Goal: Task Accomplishment & Management: Complete application form

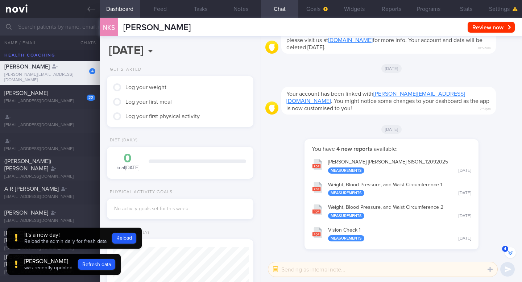
scroll to position [-240, 0]
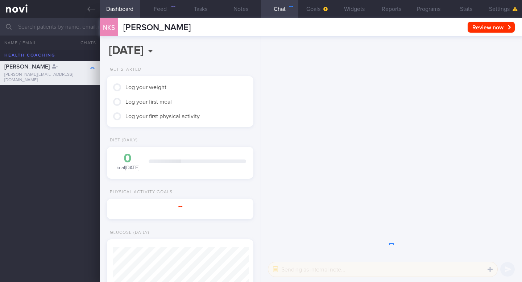
scroll to position [67, 133]
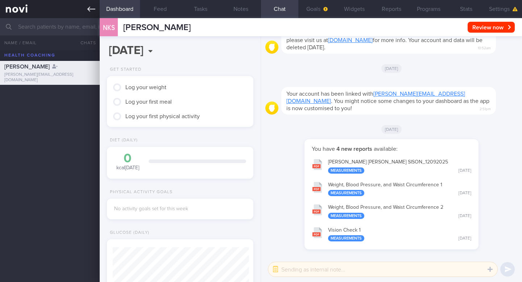
click at [93, 16] on link at bounding box center [50, 9] width 100 height 18
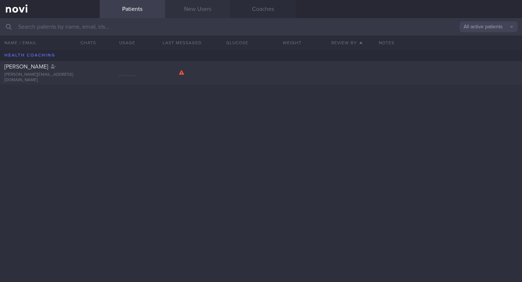
click at [199, 12] on link "New Users" at bounding box center [197, 9] width 65 height 18
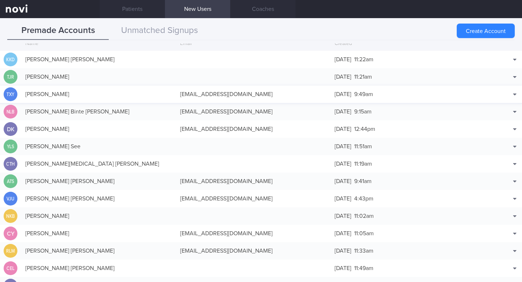
scroll to position [13, 0]
click at [145, 32] on button "Unmatched Signups" at bounding box center [159, 31] width 101 height 18
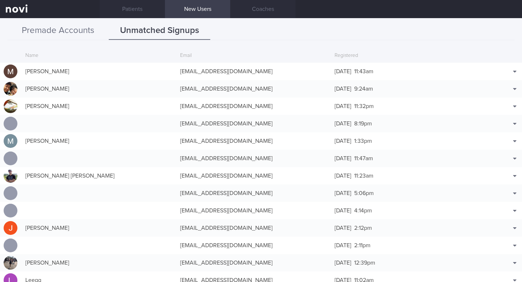
click at [47, 32] on button "Premade Accounts" at bounding box center [57, 31] width 101 height 18
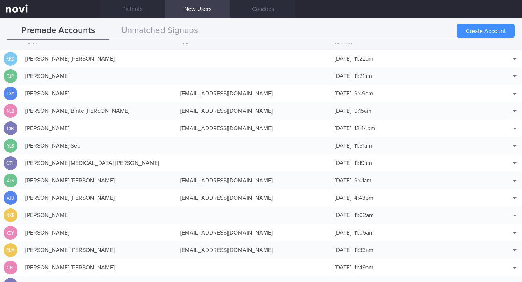
click at [498, 28] on button "Create Account" at bounding box center [485, 31] width 58 height 14
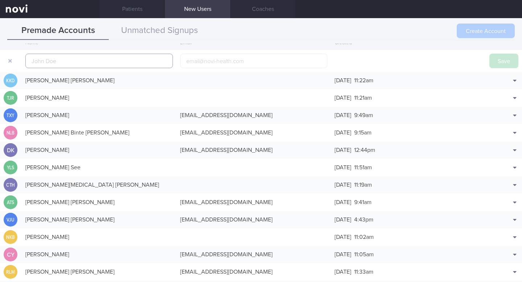
scroll to position [22, 0]
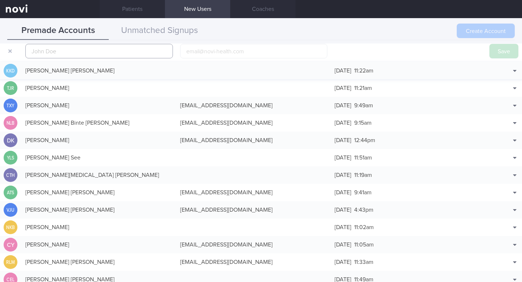
paste input "[PERSON_NAME]"
type input "[PERSON_NAME]"
click at [194, 53] on input "email" at bounding box center [253, 51] width 147 height 14
paste input "[EMAIL_ADDRESS][DOMAIN_NAME]"
click at [187, 52] on input "[EMAIL_ADDRESS][DOMAIN_NAME]" at bounding box center [253, 51] width 147 height 14
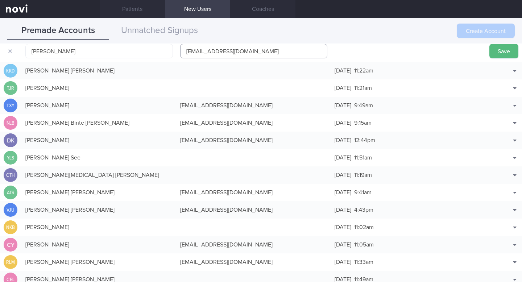
click at [187, 52] on input "[EMAIL_ADDRESS][DOMAIN_NAME]" at bounding box center [253, 51] width 147 height 14
click at [277, 49] on input "[EMAIL_ADDRESS][DOMAIN_NAME]" at bounding box center [253, 51] width 147 height 14
type input "[EMAIL_ADDRESS][DOMAIN_NAME]"
click at [356, 50] on div at bounding box center [408, 50] width 155 height 7
click at [499, 50] on button "Save" at bounding box center [503, 51] width 29 height 14
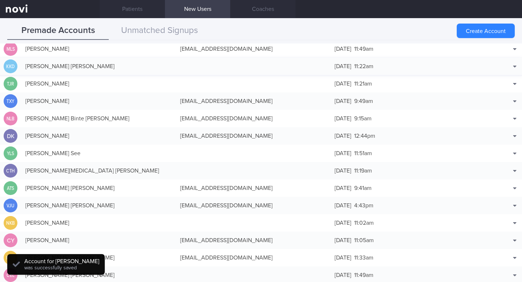
scroll to position [18, 0]
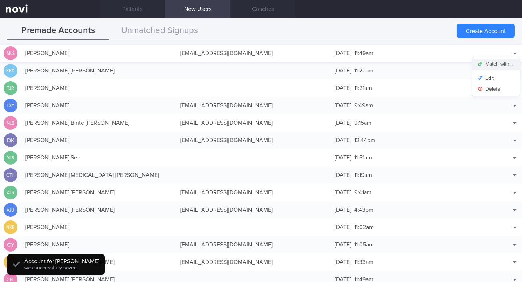
click at [504, 62] on button "Match with..." at bounding box center [495, 64] width 47 height 11
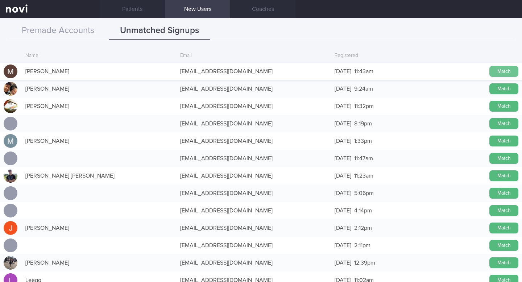
click at [495, 71] on button "Match" at bounding box center [503, 71] width 29 height 11
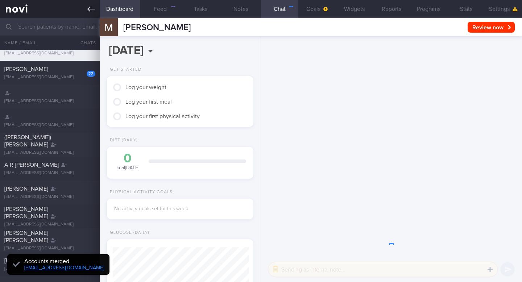
scroll to position [-71, 0]
